Goal: Task Accomplishment & Management: Use online tool/utility

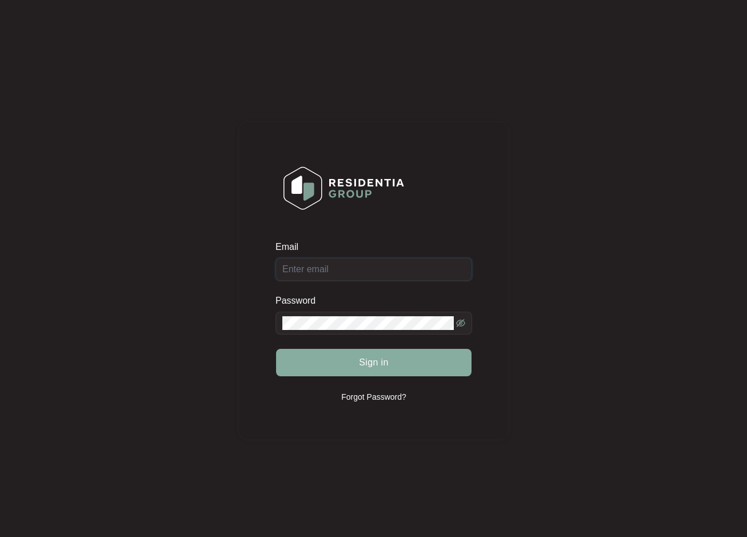
type input "[EMAIL_ADDRESS][DOMAIN_NAME]"
click at [377, 365] on span "Sign in" at bounding box center [374, 362] width 30 height 14
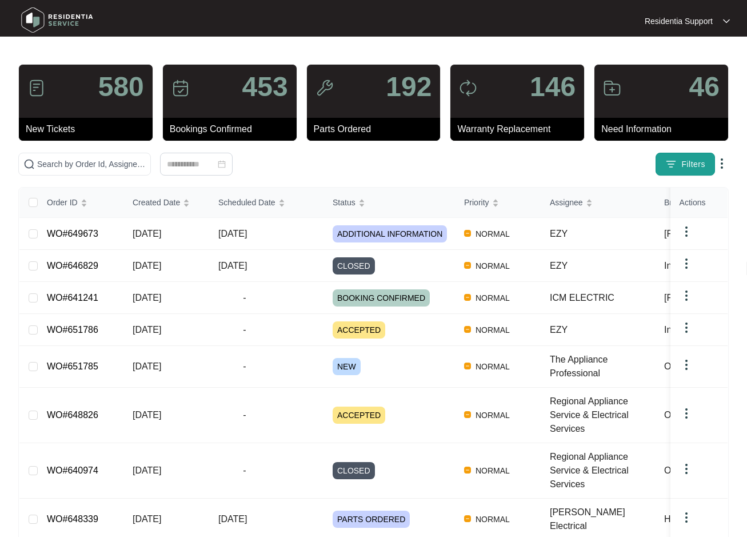
click at [693, 162] on span "Filters" at bounding box center [693, 164] width 24 height 12
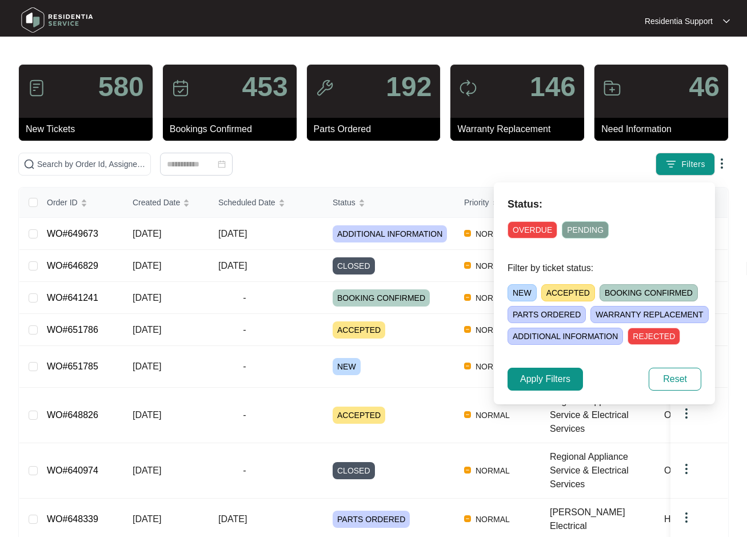
drag, startPoint x: 542, startPoint y: 225, endPoint x: 530, endPoint y: 306, distance: 81.4
click at [541, 225] on span "OVERDUE" at bounding box center [533, 229] width 50 height 17
click at [541, 372] on span "Apply Filters" at bounding box center [545, 379] width 50 height 14
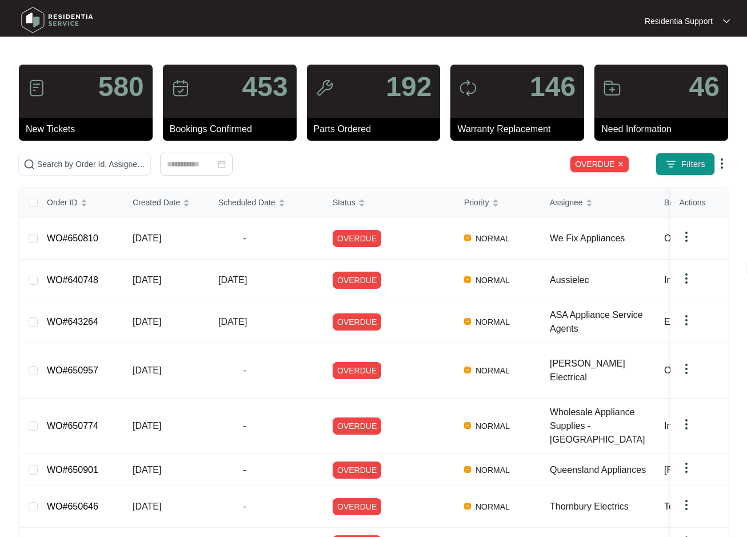
click at [721, 164] on img at bounding box center [722, 164] width 14 height 14
click at [677, 188] on span "Download Tickets CSV" at bounding box center [668, 185] width 101 height 13
